Goal: Information Seeking & Learning: Learn about a topic

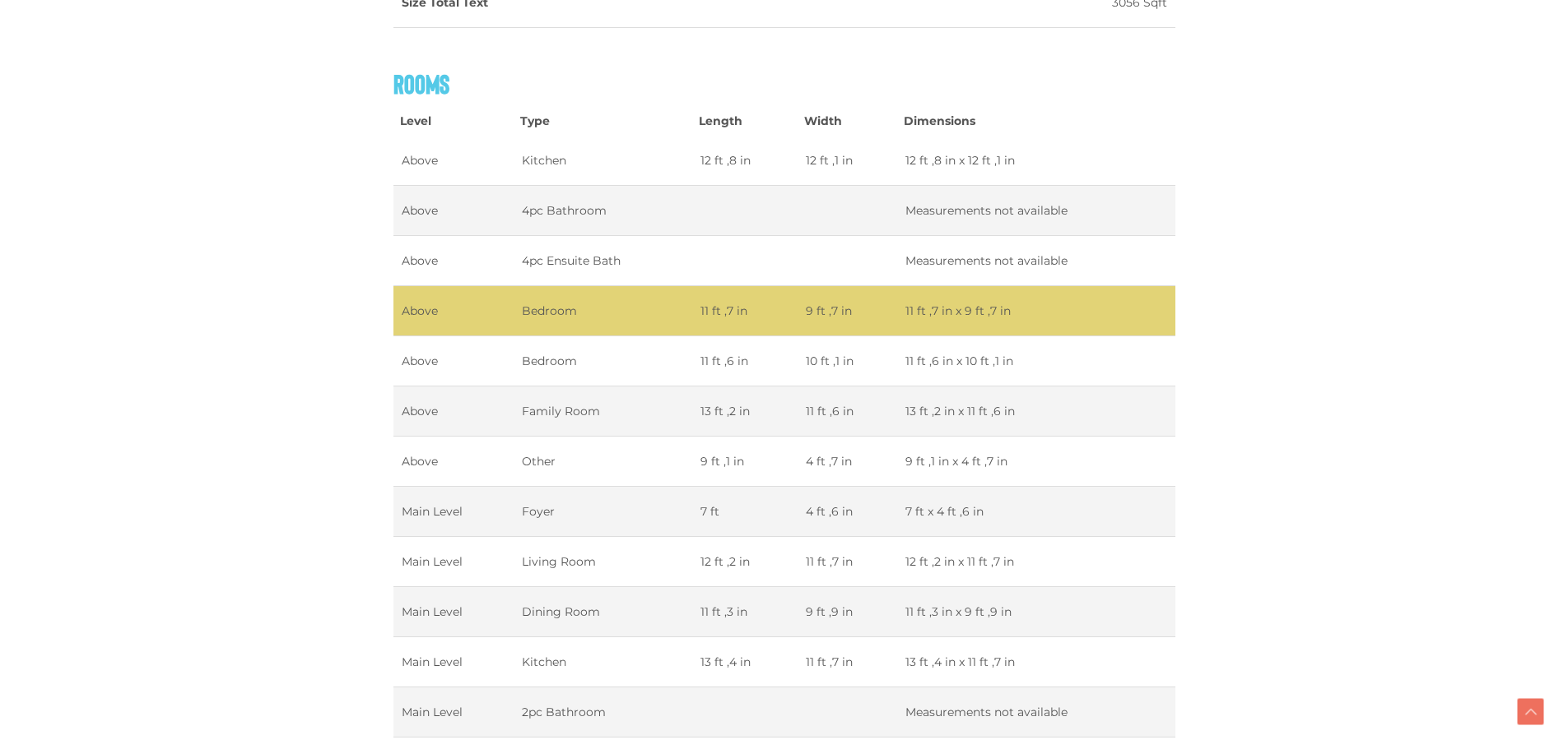
scroll to position [3502, 0]
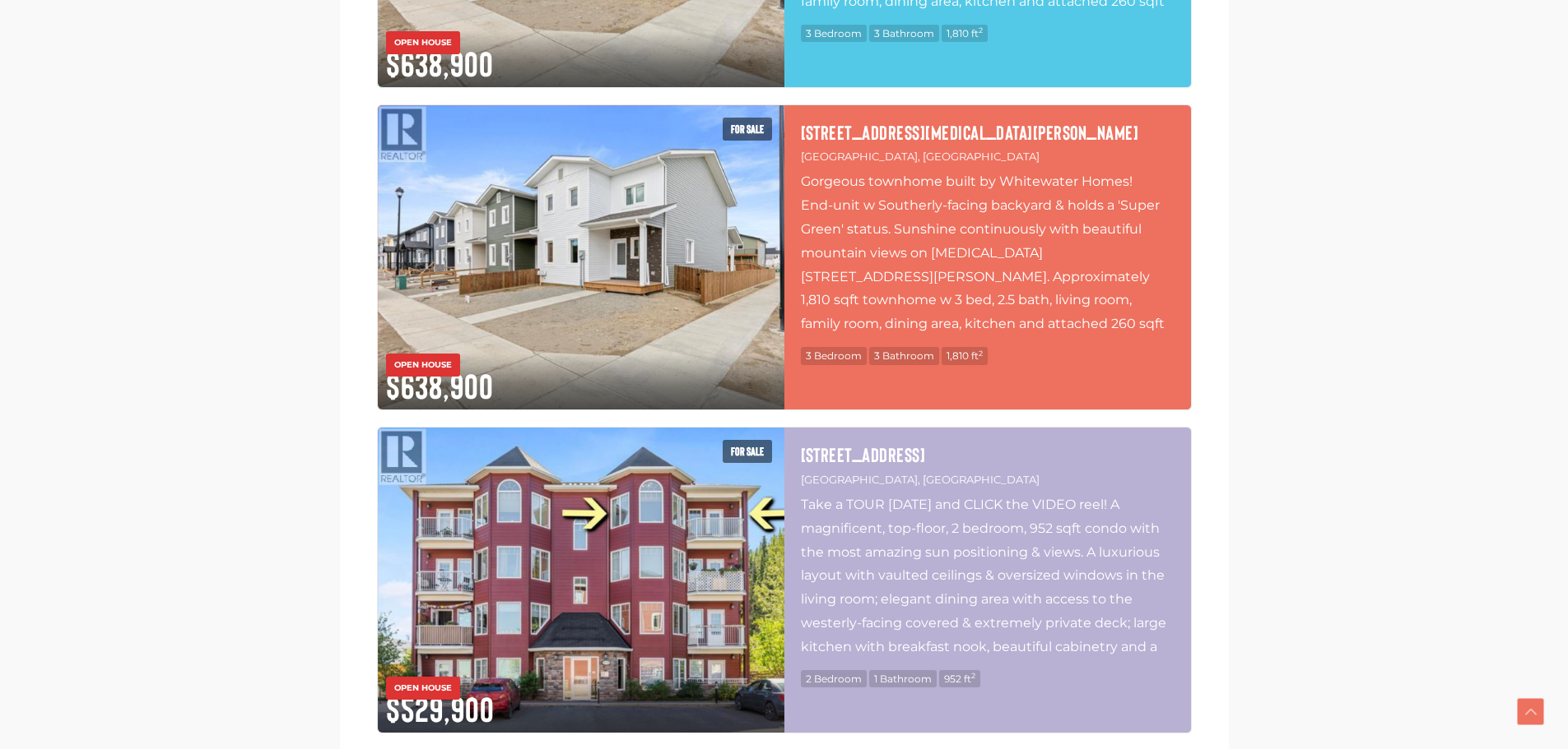
scroll to position [2961, 0]
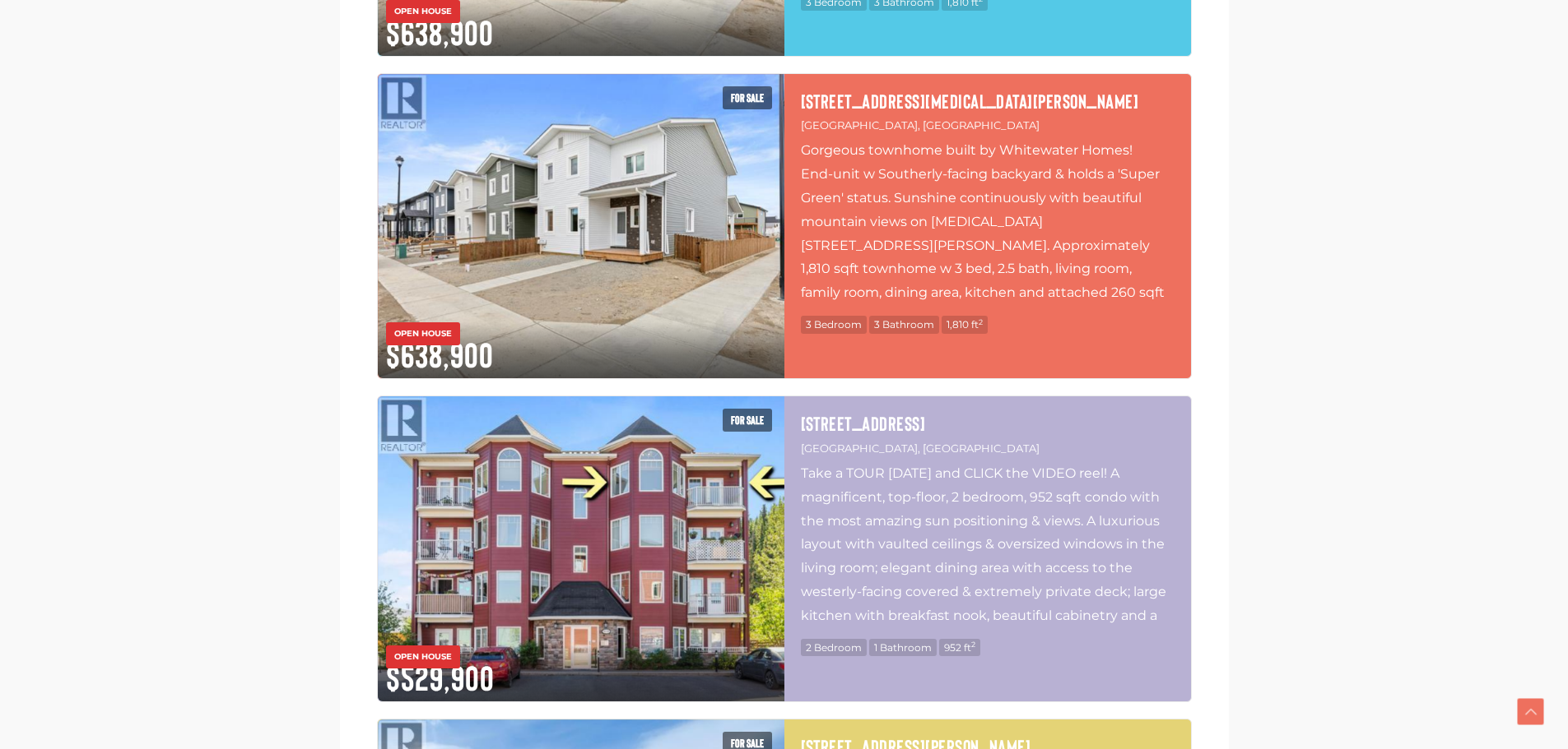
click at [957, 226] on p "Gorgeous townhome built by Whitewater Homes! End-unit w Southerly-facing backya…" at bounding box center [987, 221] width 374 height 164
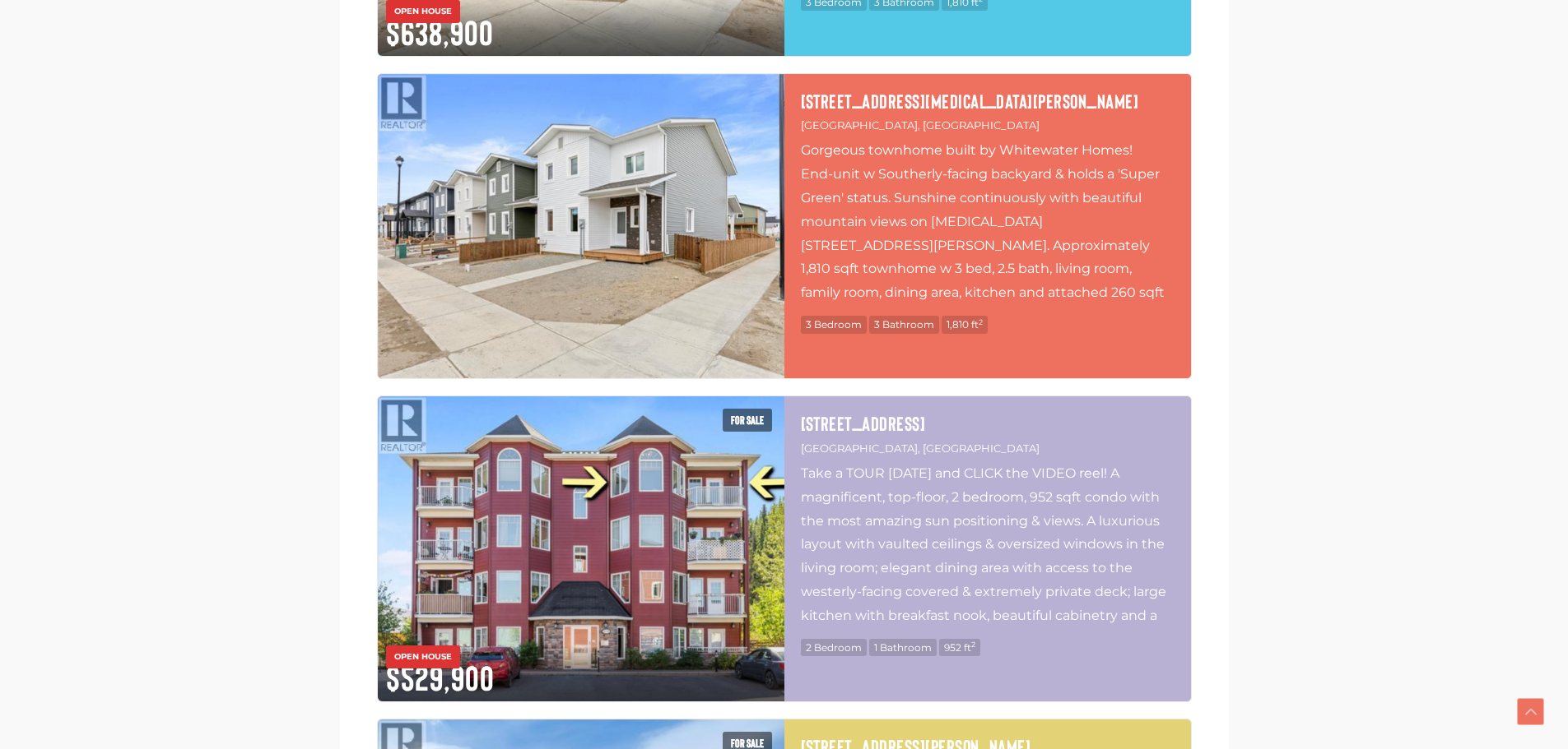
click at [705, 134] on img at bounding box center [580, 227] width 406 height 305
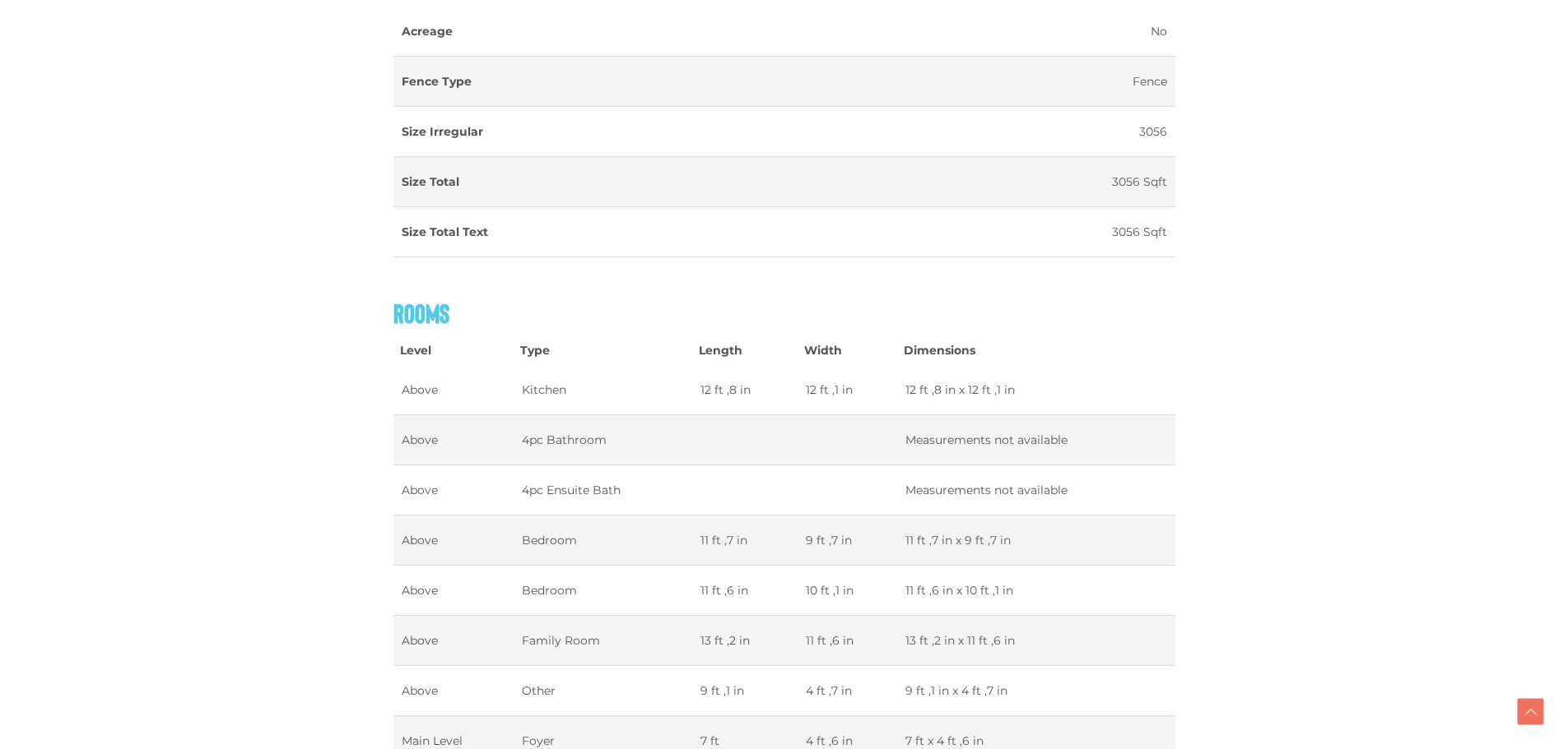
scroll to position [3114, 0]
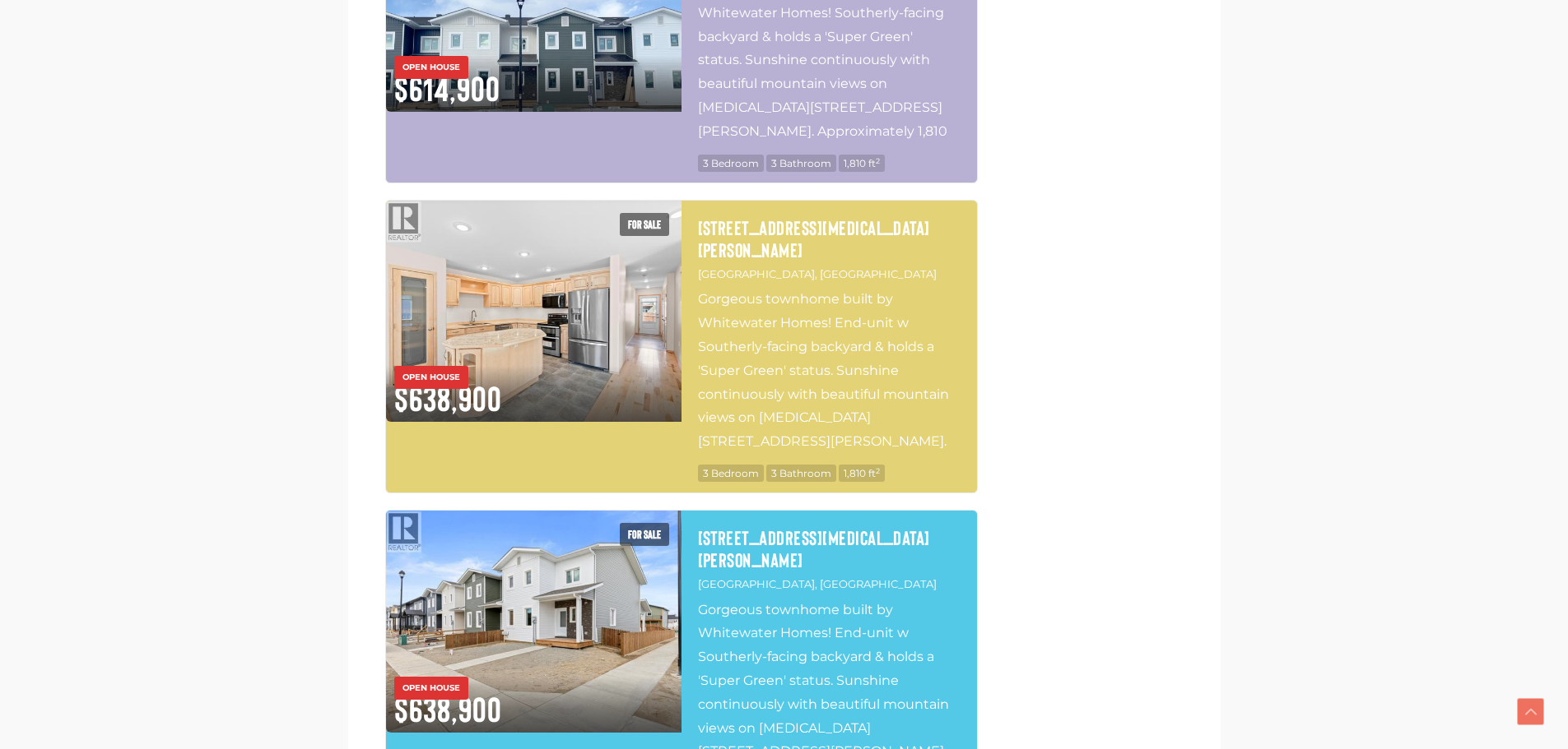
scroll to position [1563, 0]
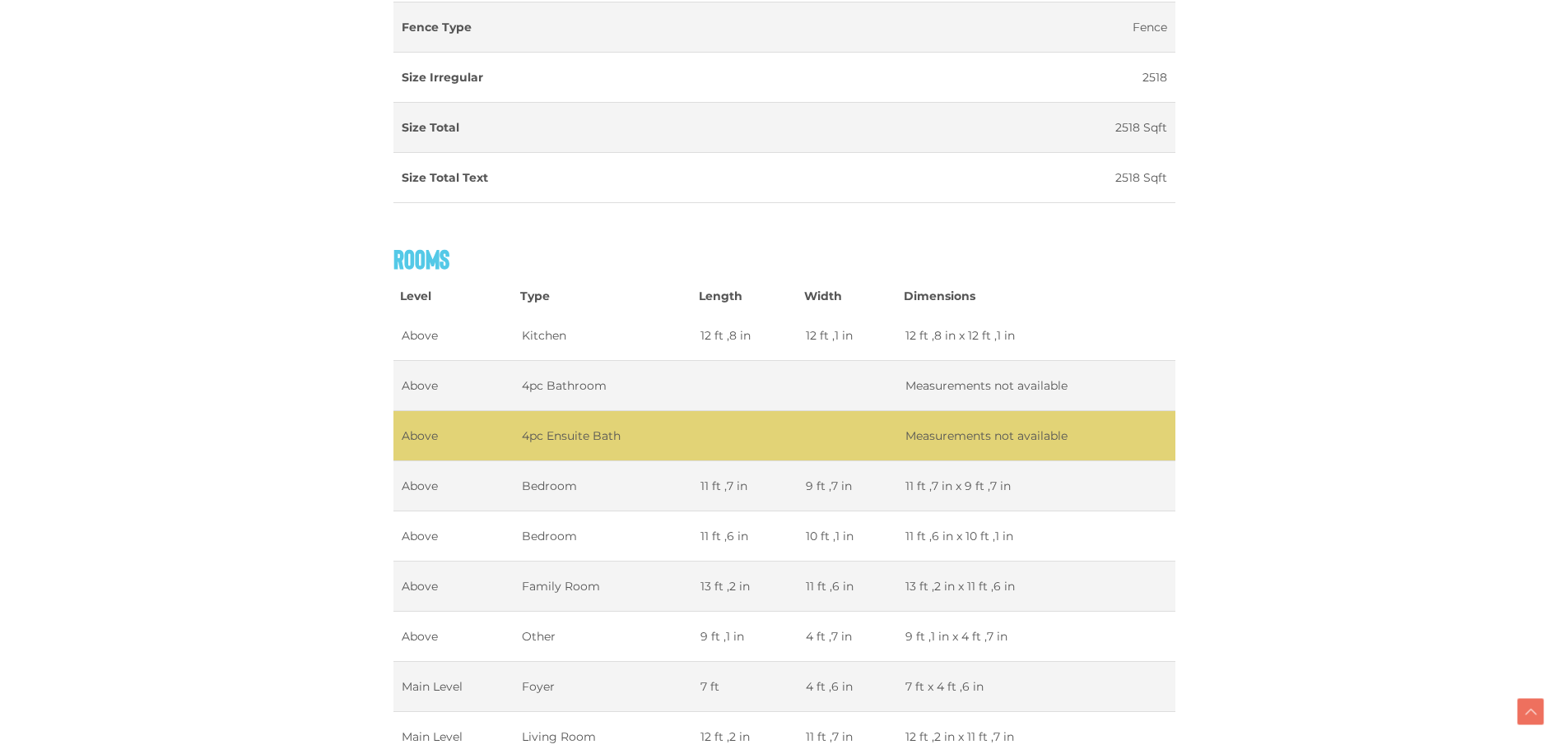
scroll to position [3126, 0]
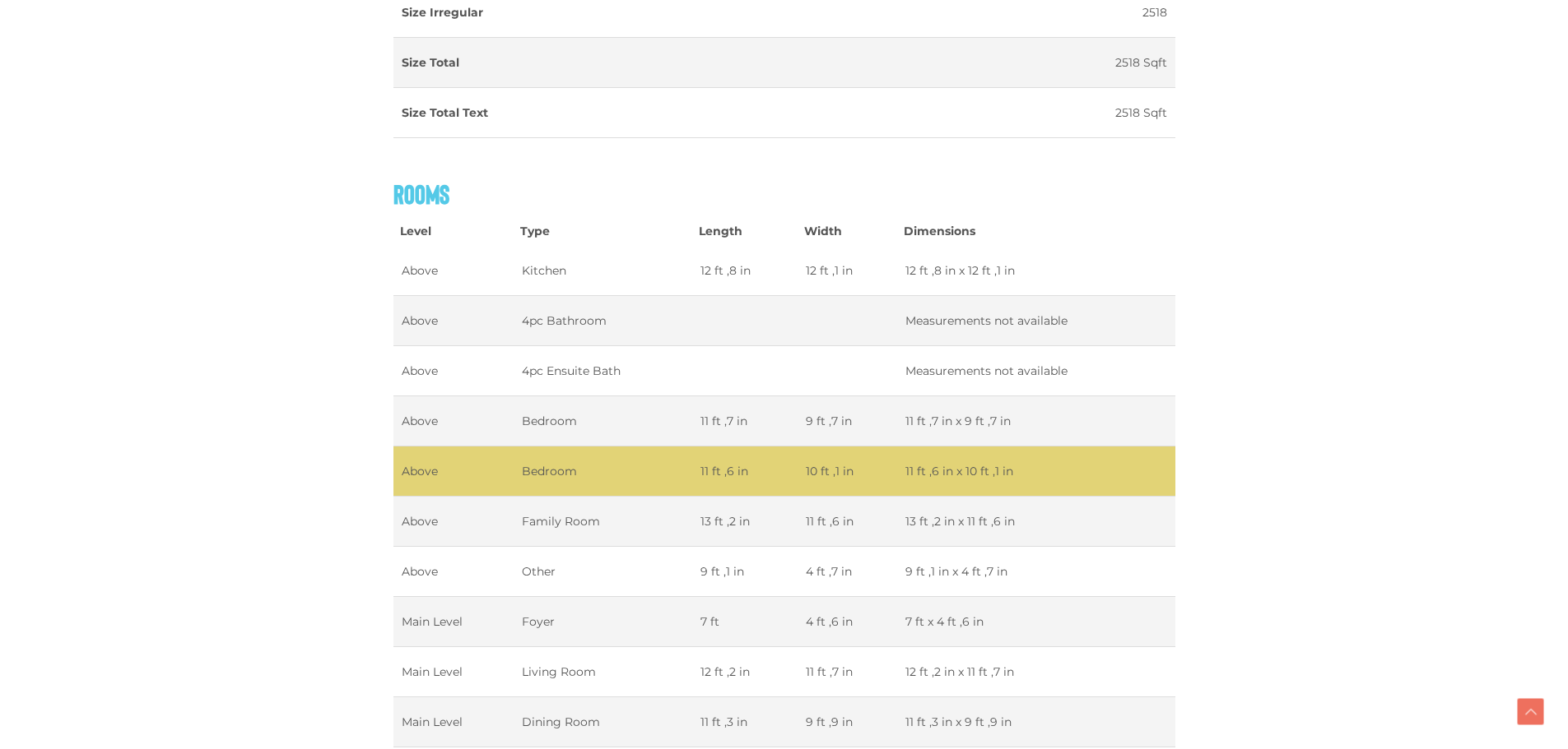
drag, startPoint x: 1032, startPoint y: 430, endPoint x: 898, endPoint y: 419, distance: 134.5
click at [898, 447] on td "11 ft ,6 in x 10 ft ,1 in" at bounding box center [1035, 472] width 277 height 50
copy td "11 ft ,6 in x 10 ft ,1 in"
